Goal: Information Seeking & Learning: Learn about a topic

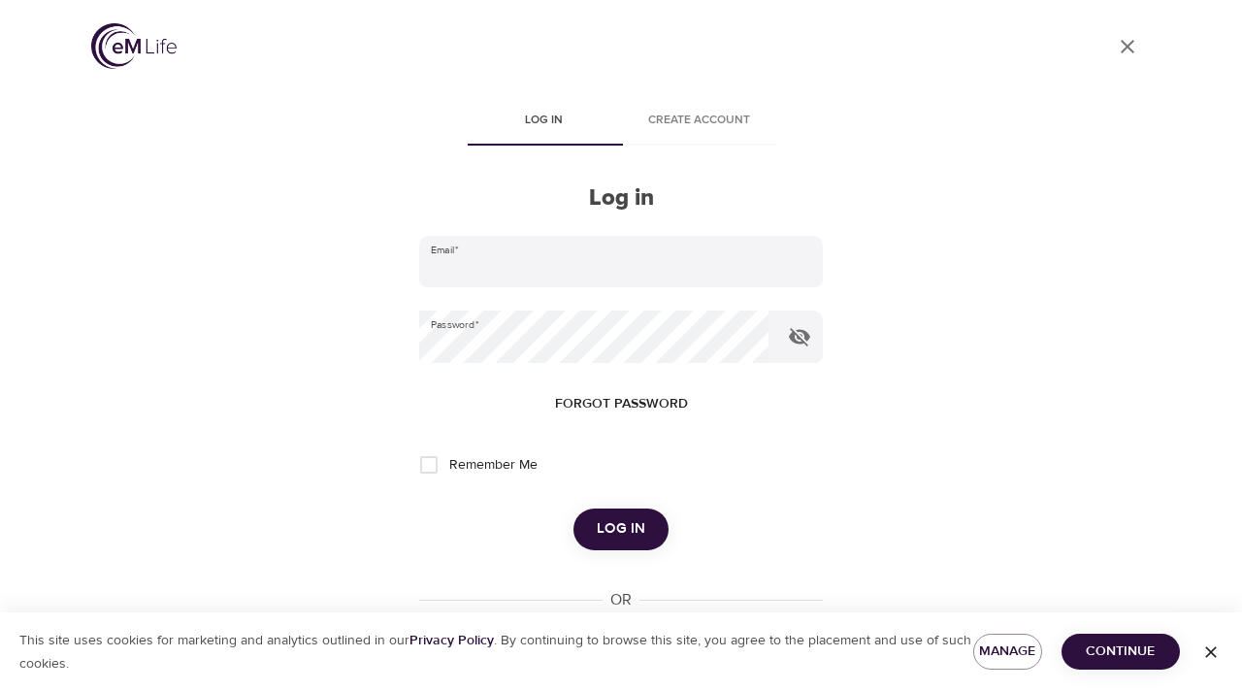
type input "[EMAIL_ADDRESS][DOMAIN_NAME]"
click at [616, 535] on span "Log in" at bounding box center [621, 528] width 49 height 25
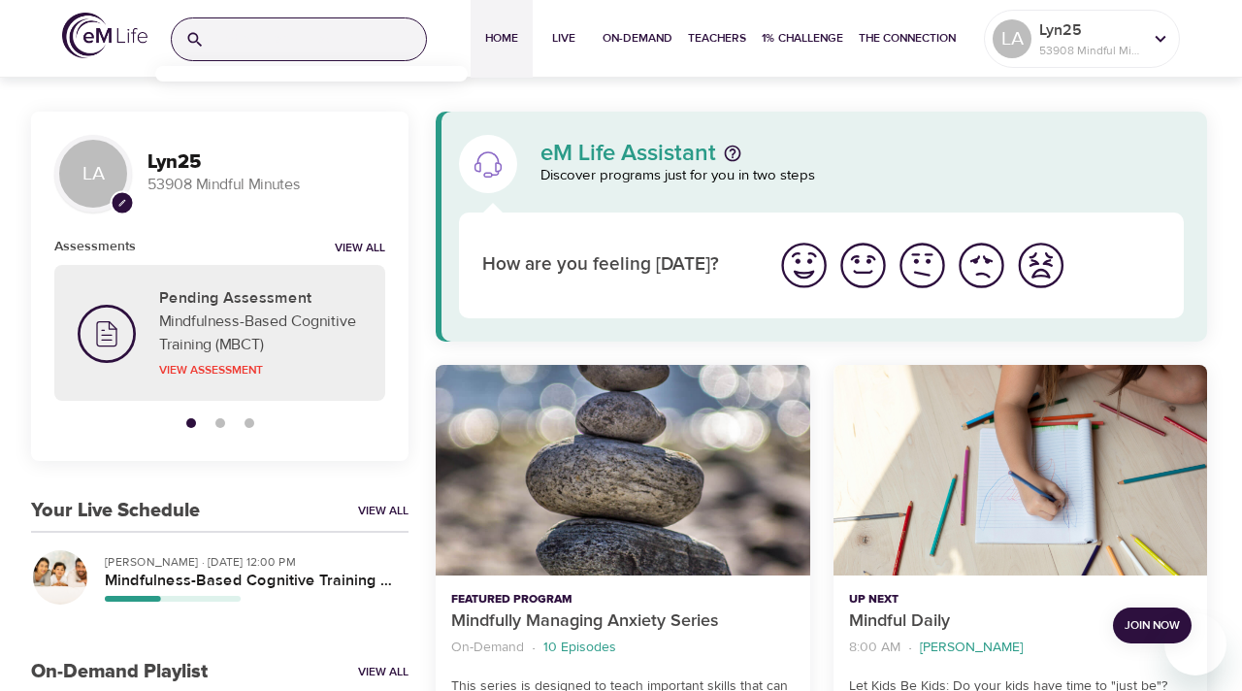
click at [229, 43] on input "search" at bounding box center [318, 39] width 213 height 42
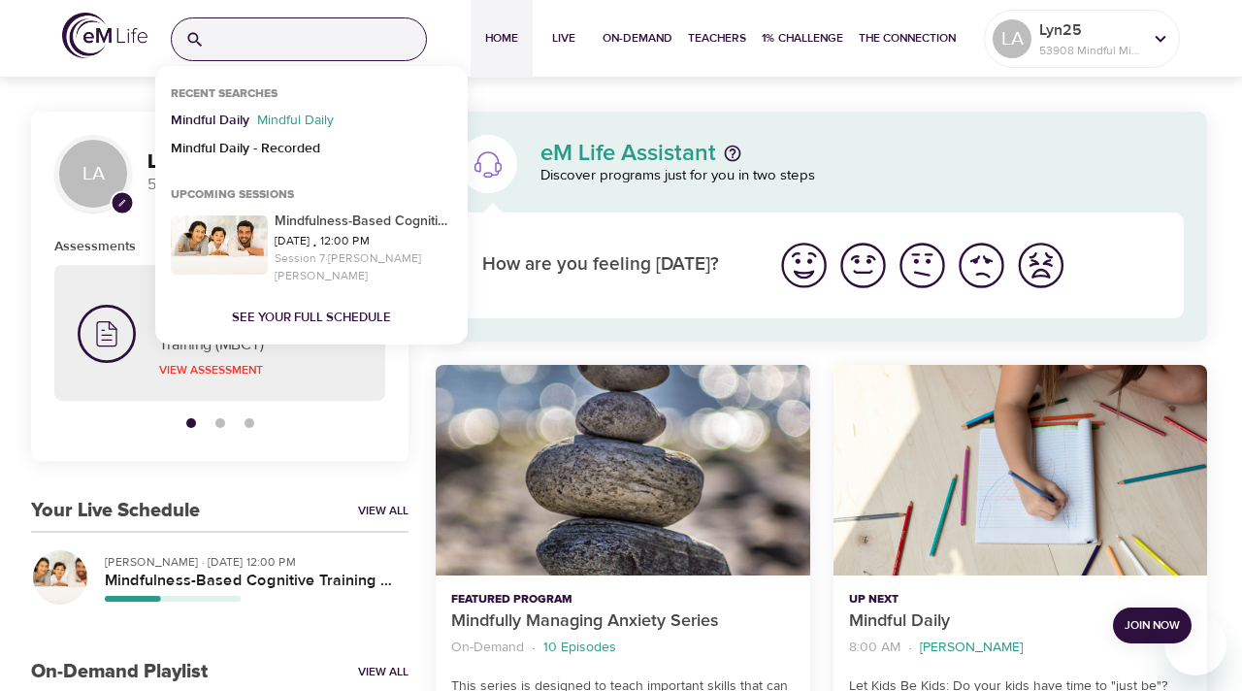
click at [209, 118] on p "Mindful Daily" at bounding box center [210, 125] width 79 height 28
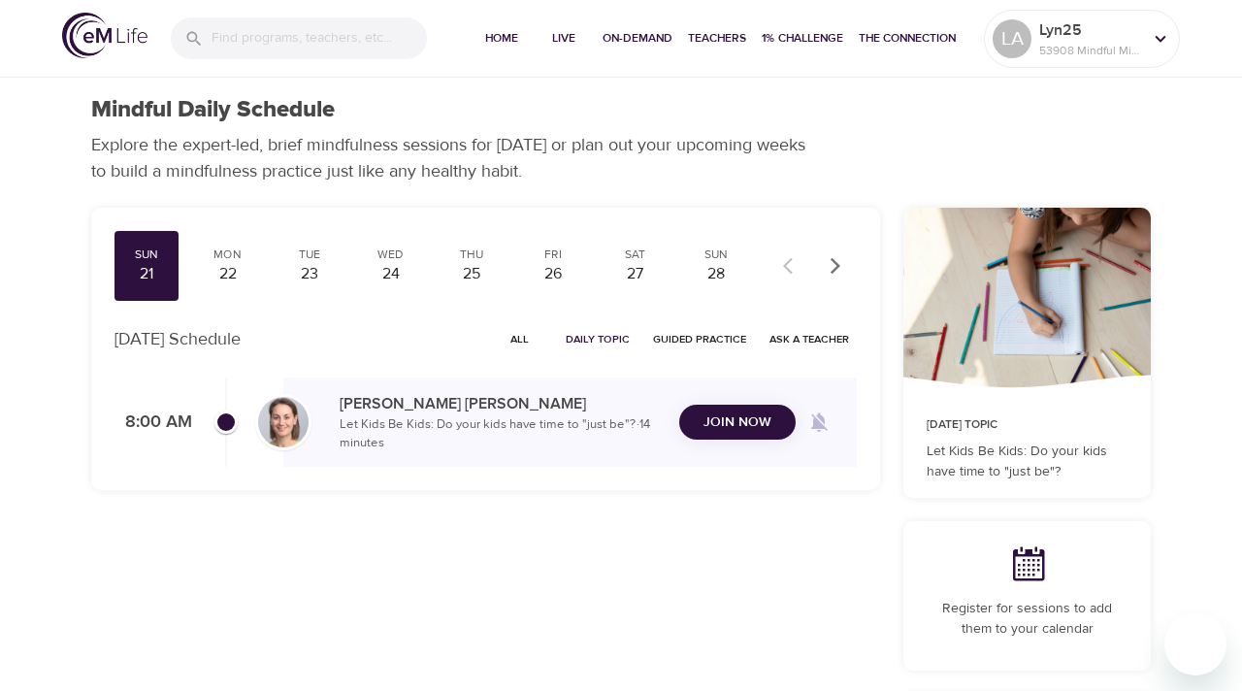
checkbox input "true"
click at [228, 261] on div "Mon" at bounding box center [228, 254] width 49 height 16
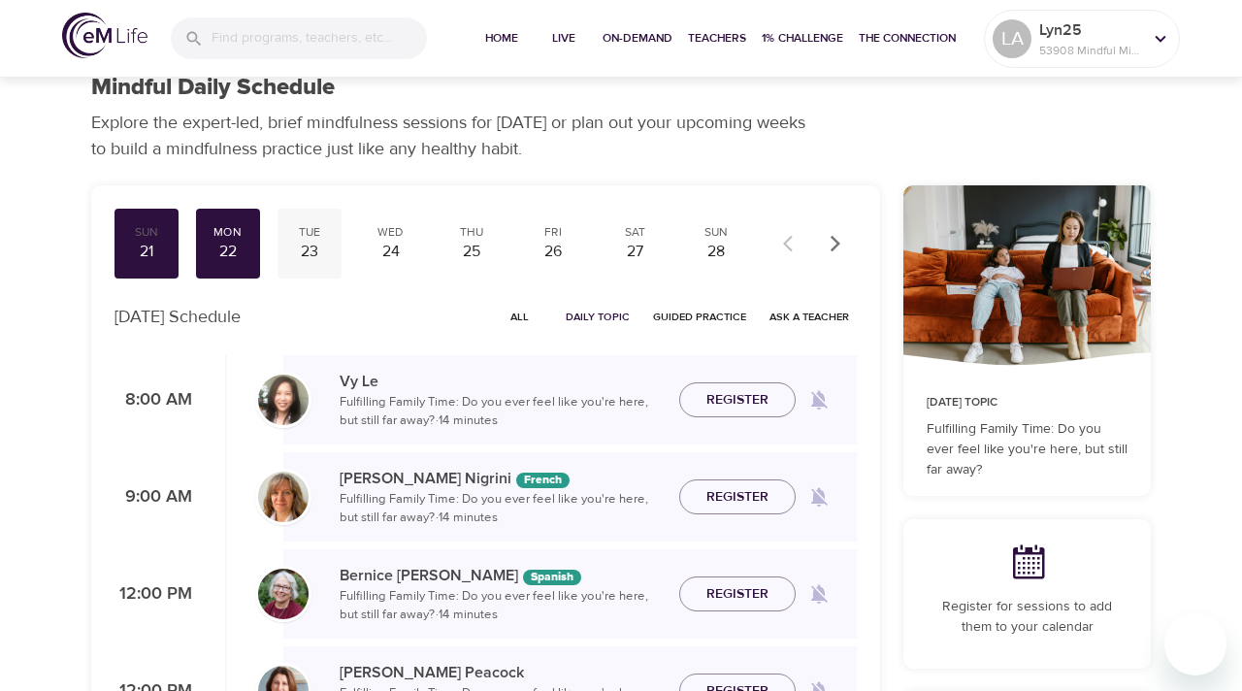
scroll to position [24, 0]
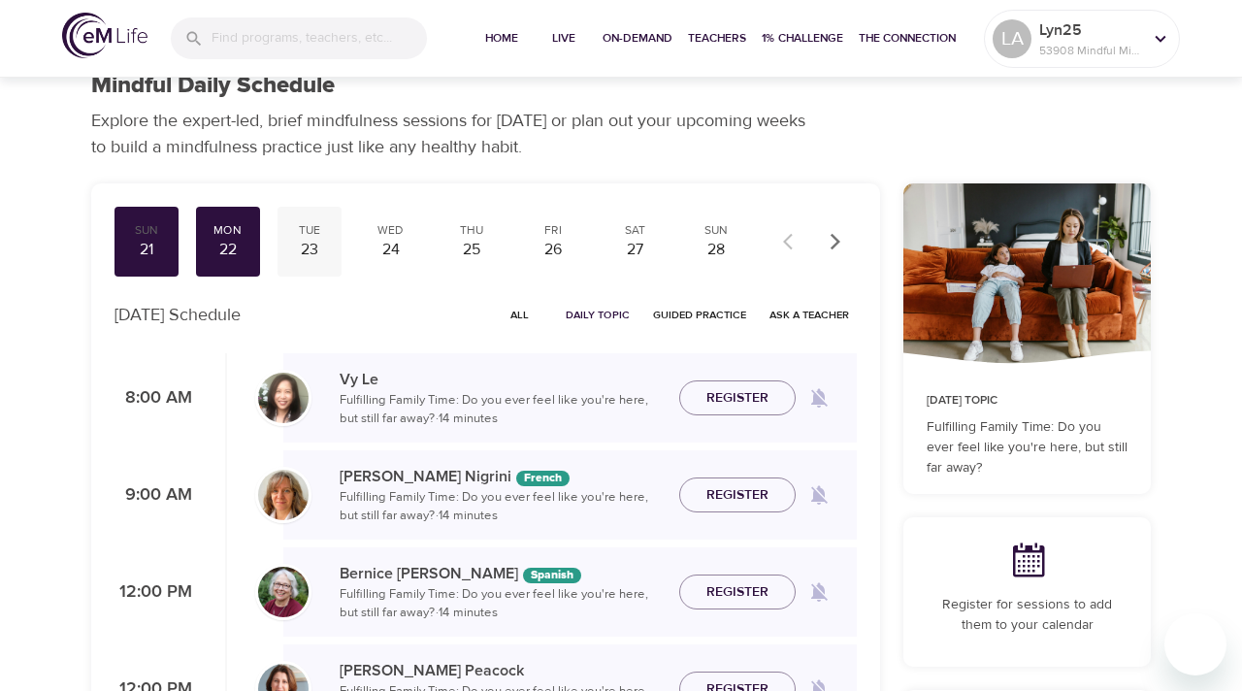
click at [306, 265] on div "Tue 23" at bounding box center [309, 242] width 64 height 70
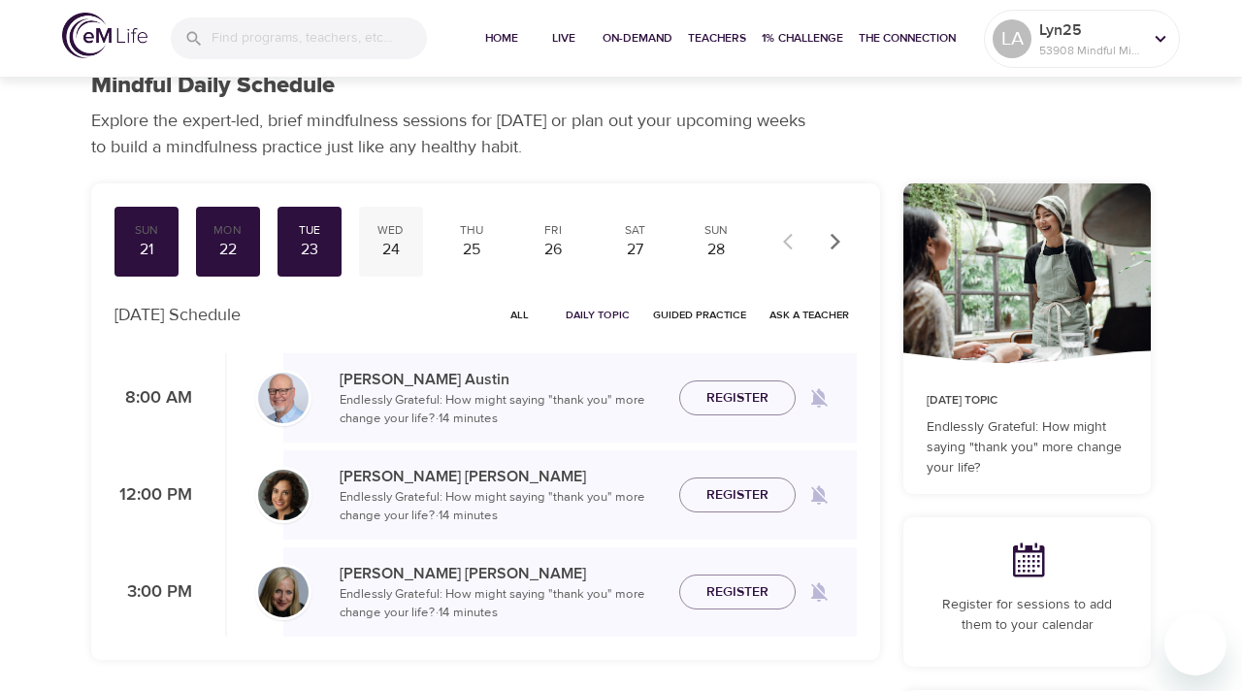
click at [391, 232] on div "Wed" at bounding box center [391, 230] width 49 height 16
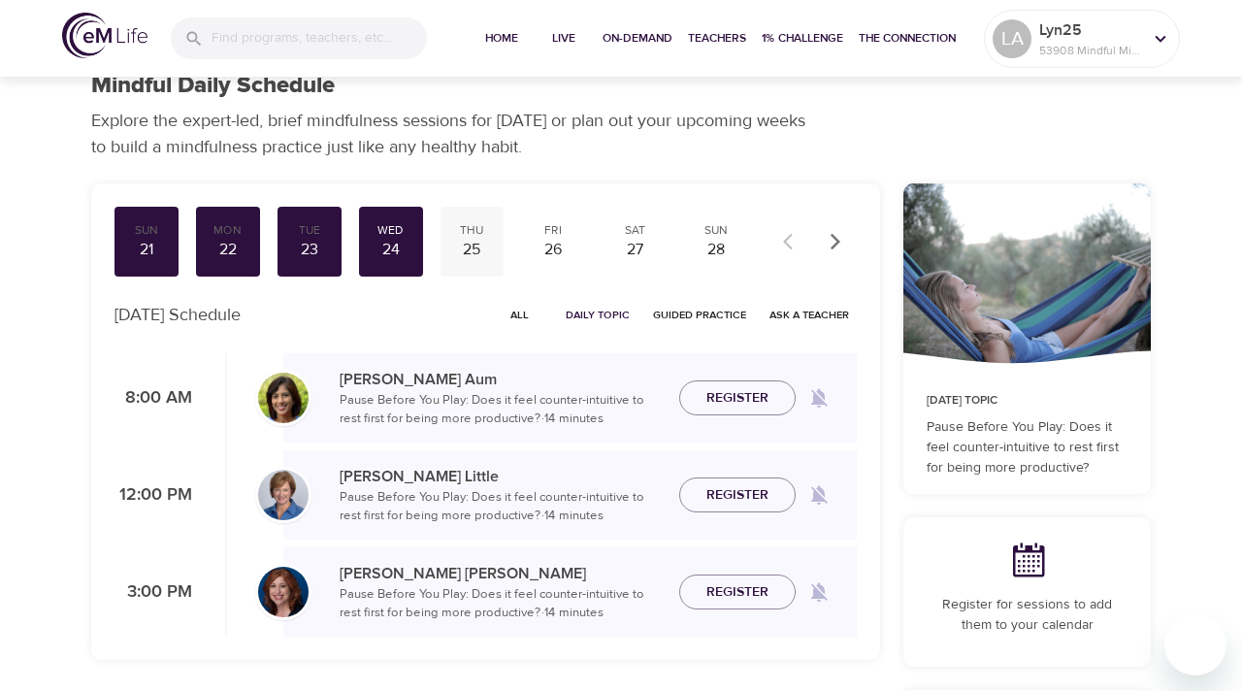
click at [476, 237] on div "Thu" at bounding box center [472, 230] width 49 height 16
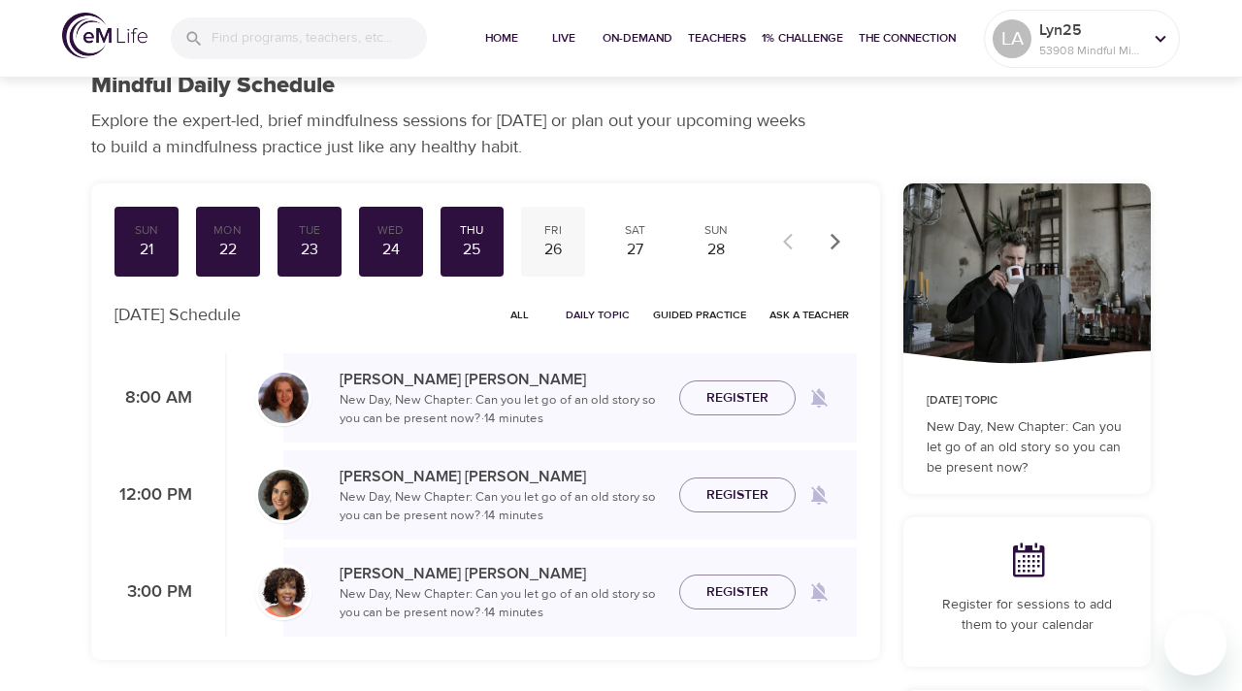
click at [562, 253] on div "26" at bounding box center [553, 250] width 49 height 22
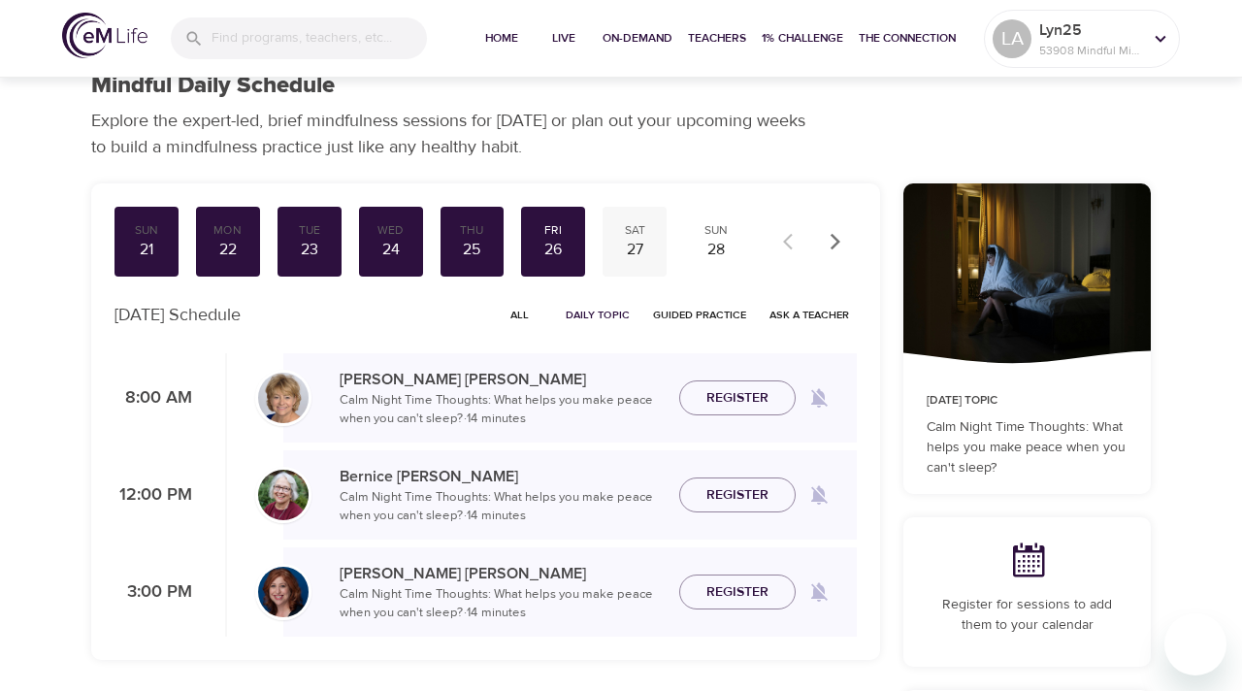
click at [650, 252] on div "27" at bounding box center [634, 250] width 49 height 22
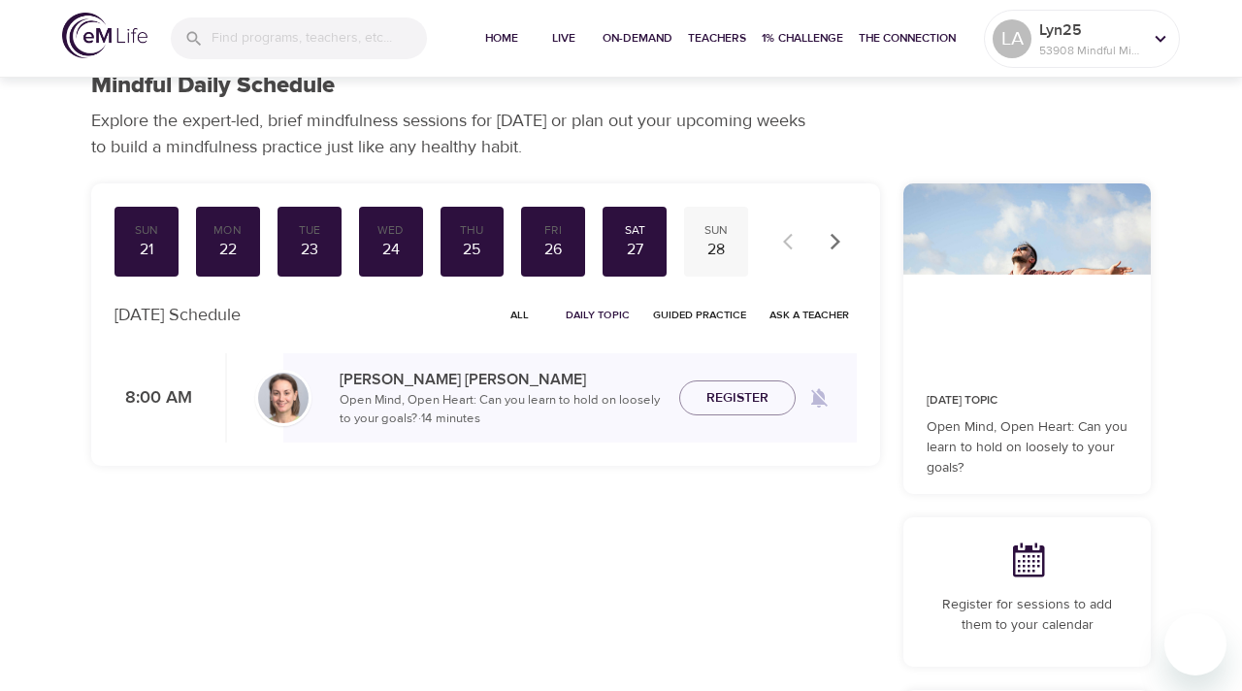
click at [726, 247] on div "28" at bounding box center [716, 250] width 49 height 22
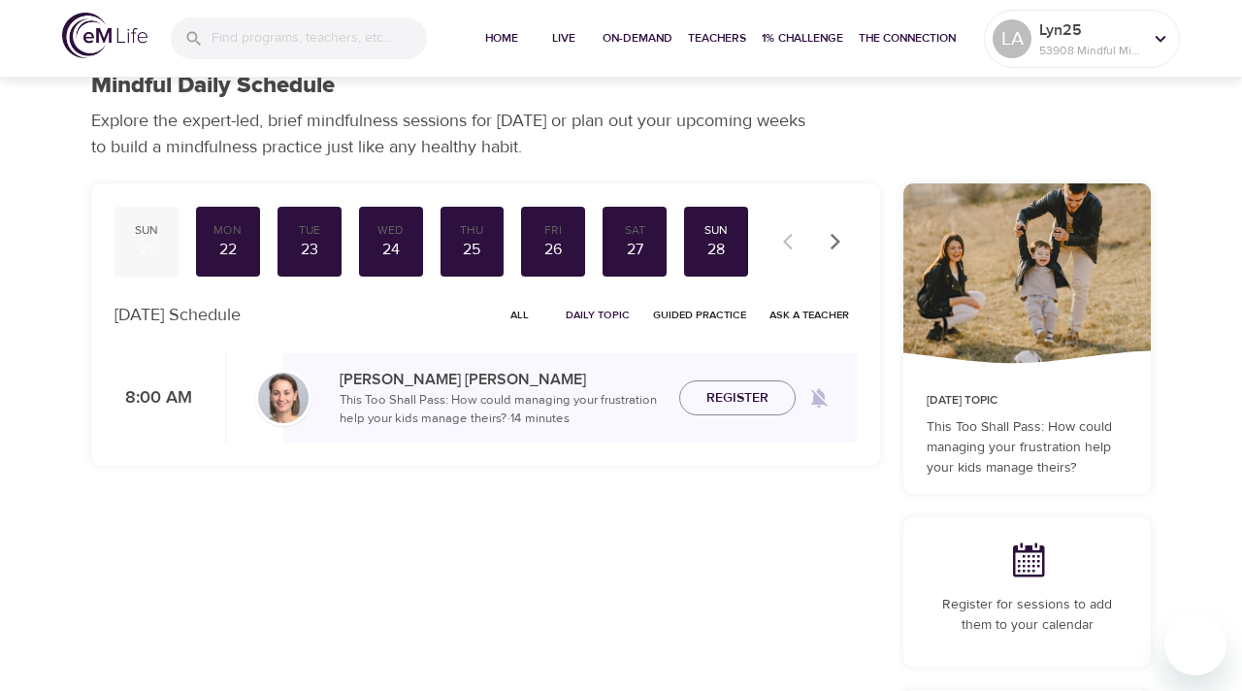
click at [157, 246] on div "21" at bounding box center [146, 250] width 49 height 22
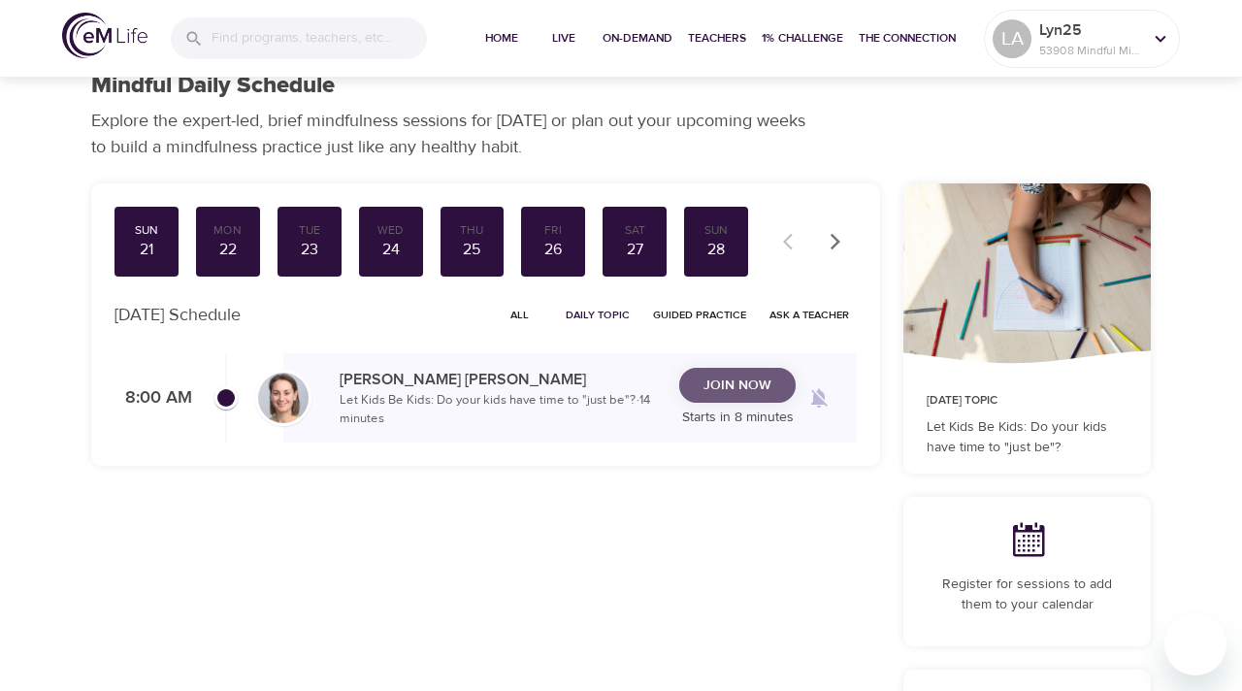
click at [752, 386] on span "Join Now" at bounding box center [737, 386] width 68 height 24
